Goal: Navigation & Orientation: Find specific page/section

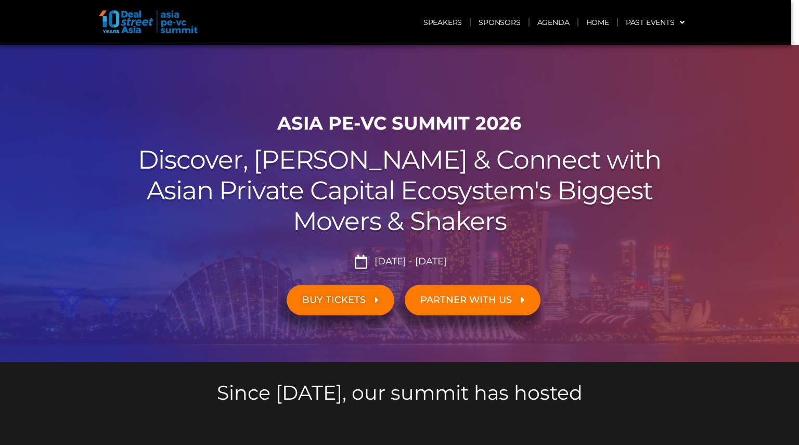
click at [110, 267] on li "Sept 23 - 24, 2026" at bounding box center [399, 261] width 583 height 14
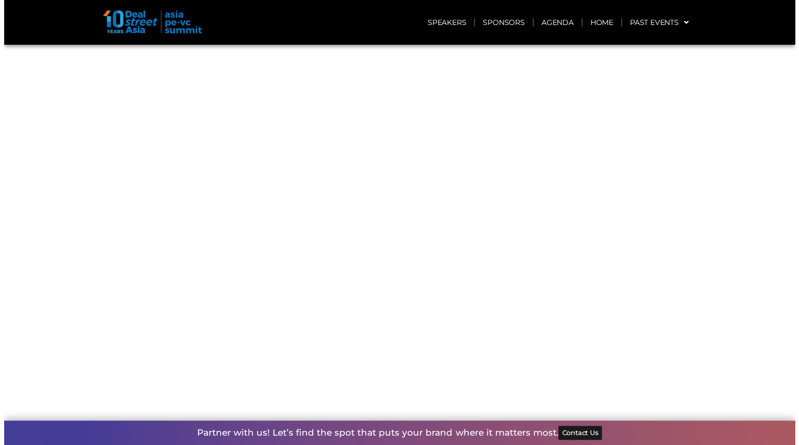
scroll to position [1124, 0]
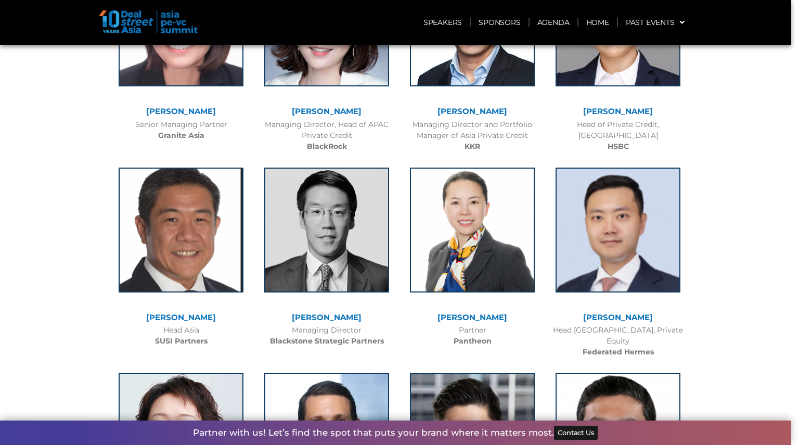
scroll to position [1270, 0]
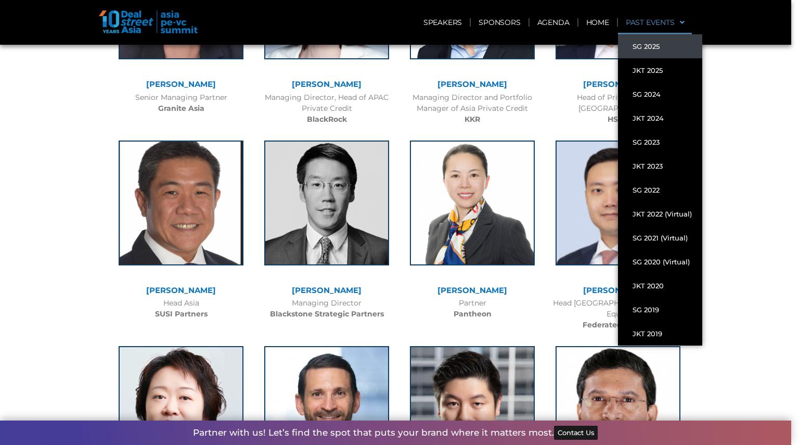
click at [659, 53] on link "SG 2025" at bounding box center [660, 46] width 84 height 24
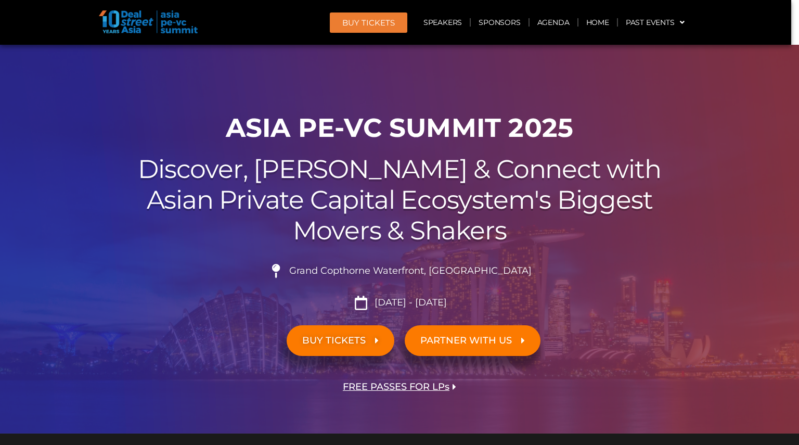
click at [722, 271] on div at bounding box center [399, 239] width 799 height 389
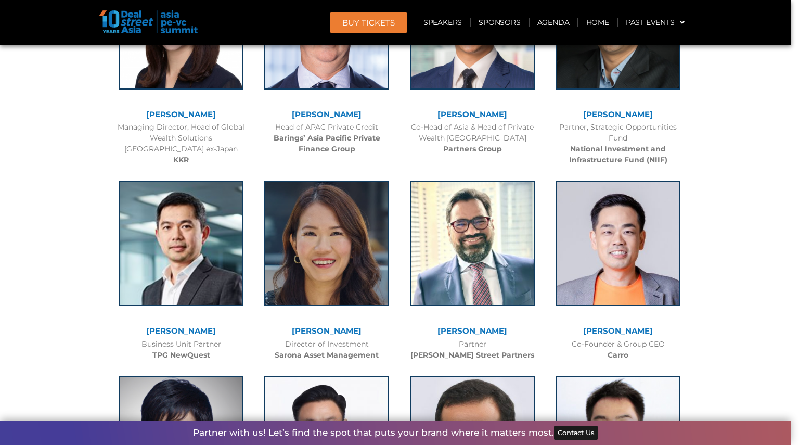
scroll to position [1915, 0]
